Goal: Information Seeking & Learning: Learn about a topic

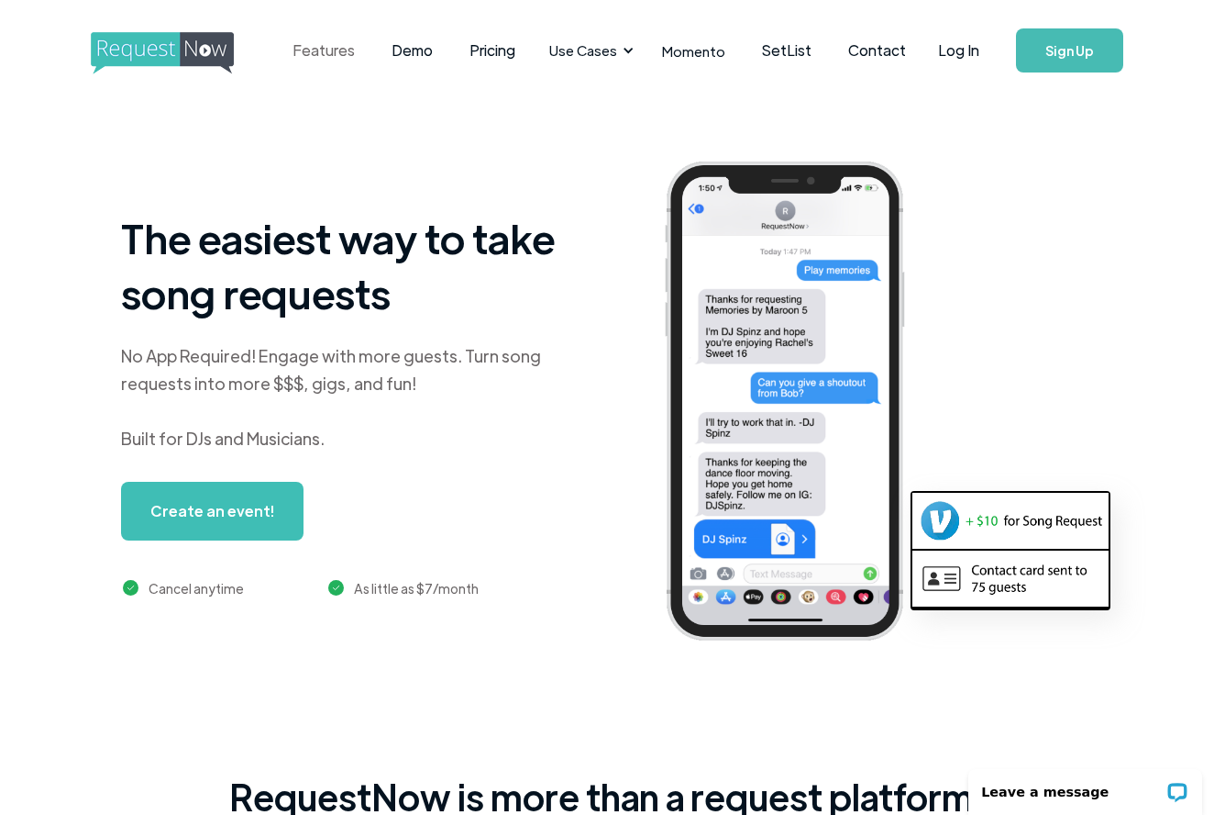
click at [336, 48] on link "Features" at bounding box center [323, 50] width 99 height 57
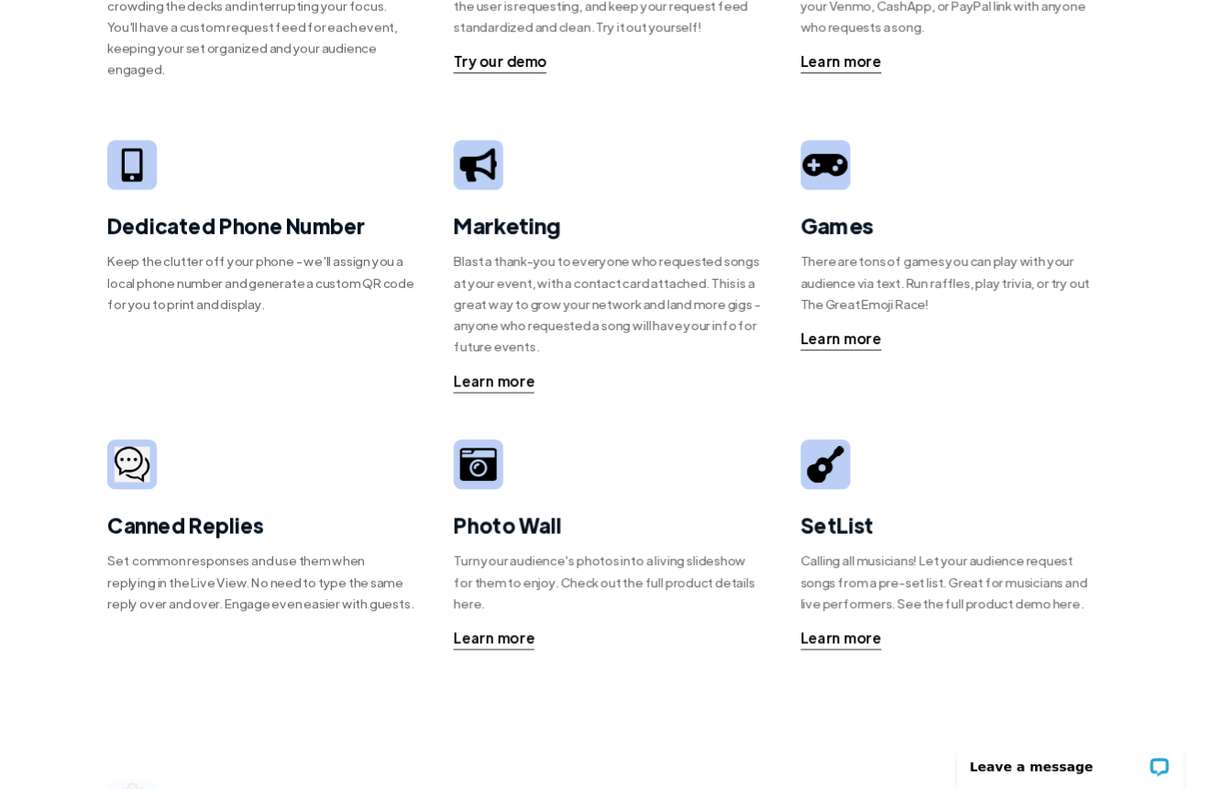
scroll to position [301, 0]
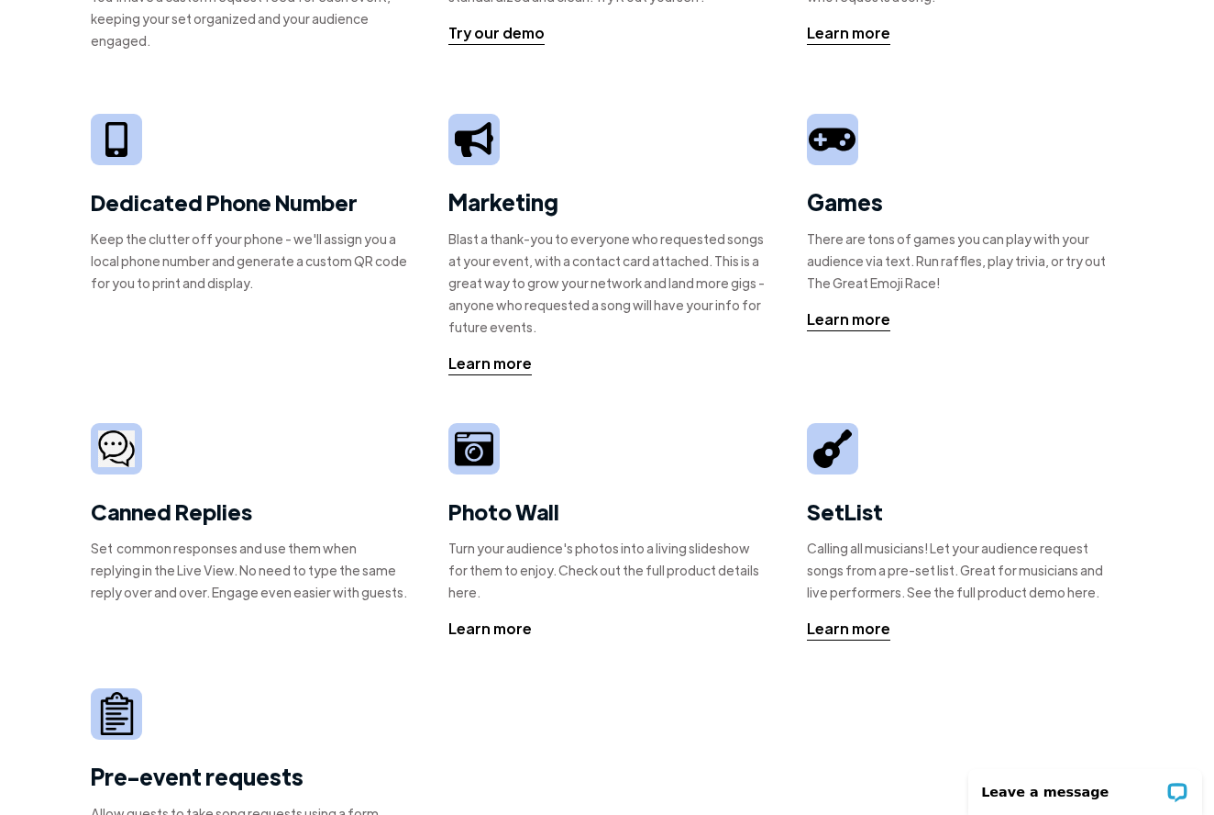
click at [497, 617] on div "Learn more" at bounding box center [490, 628] width 83 height 22
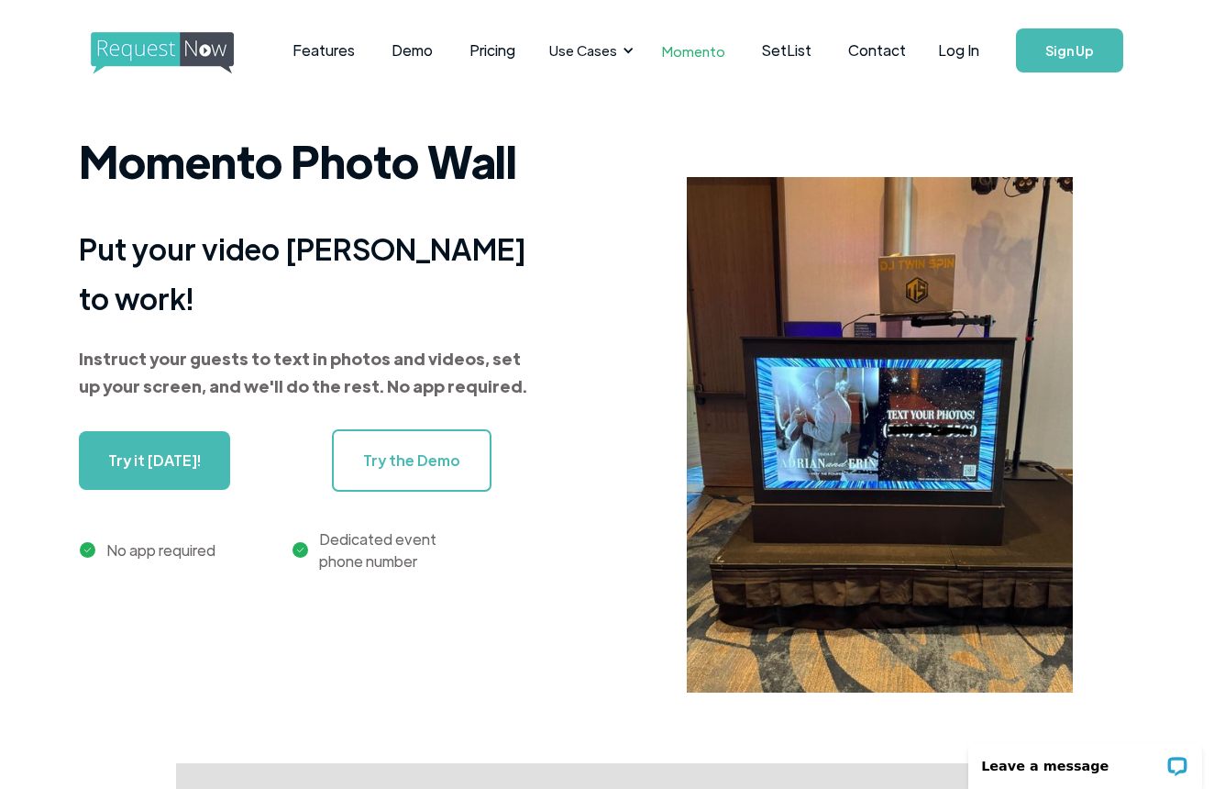
click at [111, 443] on link "Try it [DATE]!" at bounding box center [154, 460] width 151 height 59
click at [158, 431] on link "Try it [DATE]!" at bounding box center [154, 460] width 151 height 59
click at [690, 50] on link "Momento" at bounding box center [694, 51] width 100 height 54
